Goal: Navigation & Orientation: Find specific page/section

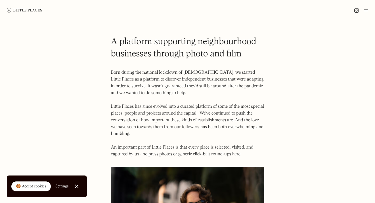
scroll to position [7, 0]
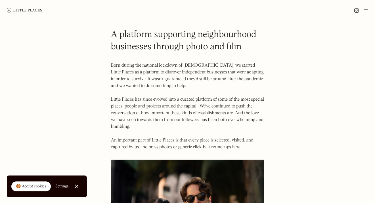
click at [75, 186] on link "Close Cookie Popup" at bounding box center [76, 186] width 11 height 11
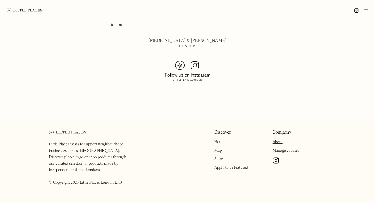
scroll to position [424, 0]
click at [219, 141] on link "Home" at bounding box center [219, 143] width 10 height 4
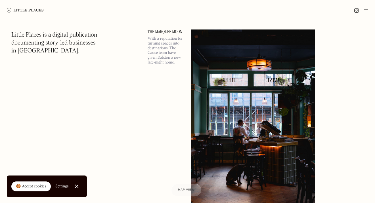
scroll to position [26, 0]
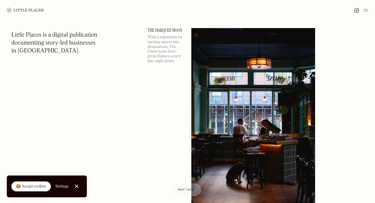
click at [79, 187] on link "Close Cookie Popup" at bounding box center [76, 186] width 11 height 11
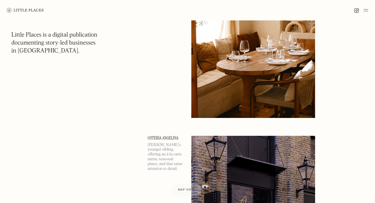
scroll to position [4241, 0]
click at [366, 11] on img at bounding box center [365, 10] width 5 height 7
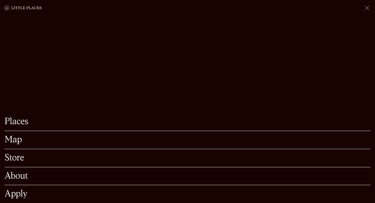
scroll to position [4278, 0]
click at [18, 195] on link "Apply" at bounding box center [188, 194] width 366 height 9
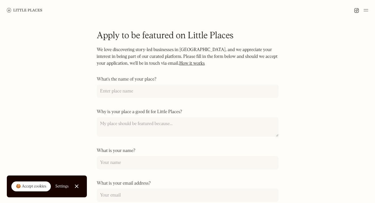
click at [364, 10] on img at bounding box center [365, 10] width 5 height 7
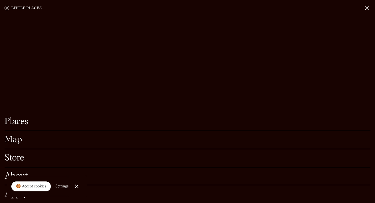
click at [26, 173] on link "About" at bounding box center [188, 176] width 366 height 9
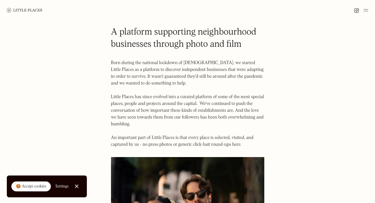
scroll to position [11, 0]
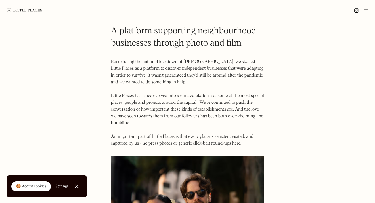
click at [77, 186] on link "Close Cookie Popup" at bounding box center [76, 186] width 11 height 11
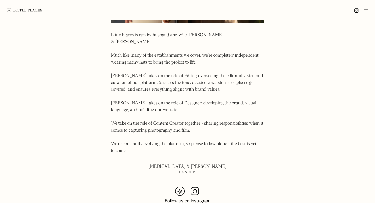
scroll to position [299, 0]
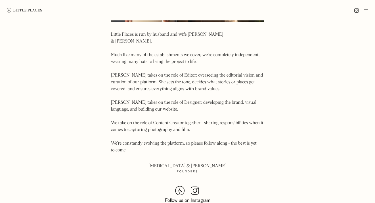
click at [106, 142] on body "Places Map Store About Apply 🍪 Accept cookies Settings Close Cookie Popup Close…" at bounding box center [187, 22] width 375 height 642
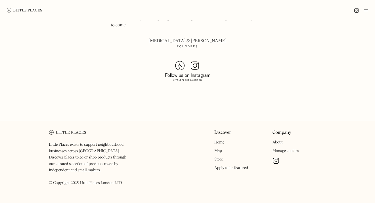
scroll to position [424, 0]
drag, startPoint x: 77, startPoint y: 143, endPoint x: 118, endPoint y: 145, distance: 40.9
click at [119, 145] on p "Little Places exists to support neighbourhood businesses across London. Discove…" at bounding box center [90, 164] width 83 height 45
click at [74, 158] on p "Little Places exists to support neighbourhood businesses across London. Discove…" at bounding box center [90, 164] width 83 height 45
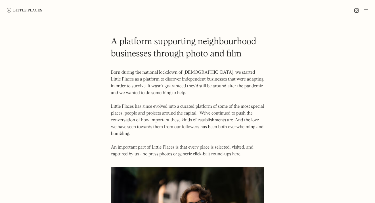
scroll to position [0, 0]
click at [36, 9] on img at bounding box center [24, 10] width 35 height 4
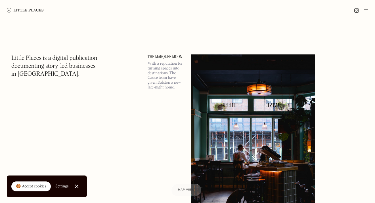
click at [168, 69] on p "With a reputation for turning spaces into destinations, The Cause team have giv…" at bounding box center [165, 75] width 37 height 29
click at [174, 56] on link "The Marquee Moon" at bounding box center [165, 56] width 37 height 5
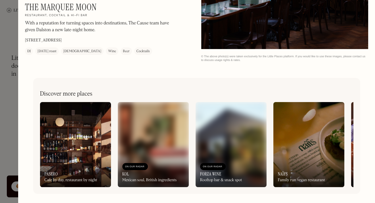
scroll to position [14, 0]
